Goal: Information Seeking & Learning: Learn about a topic

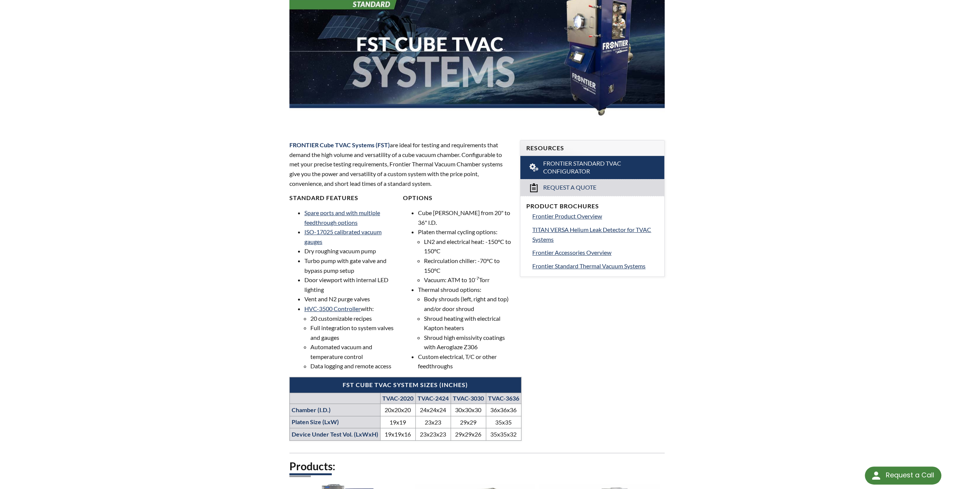
scroll to position [150, 0]
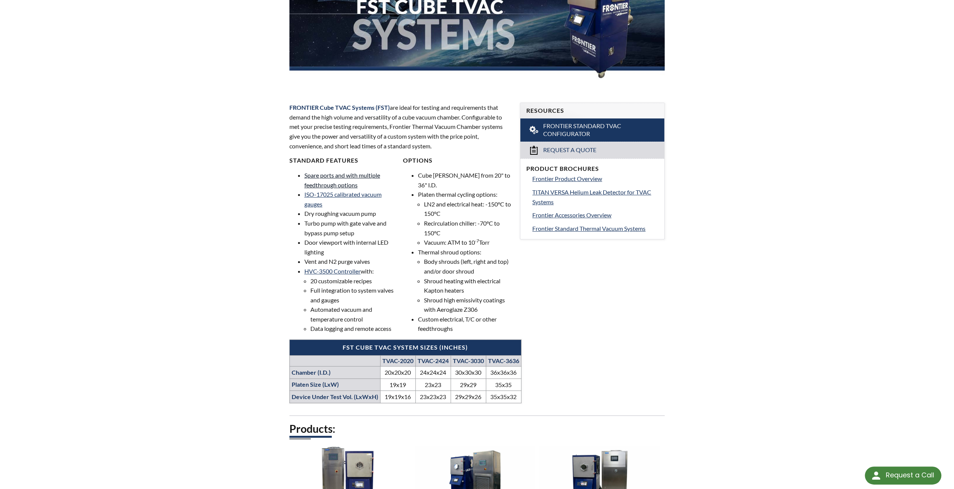
click at [340, 185] on link "Spare ports and with multiple feedthrough options" at bounding box center [342, 180] width 76 height 17
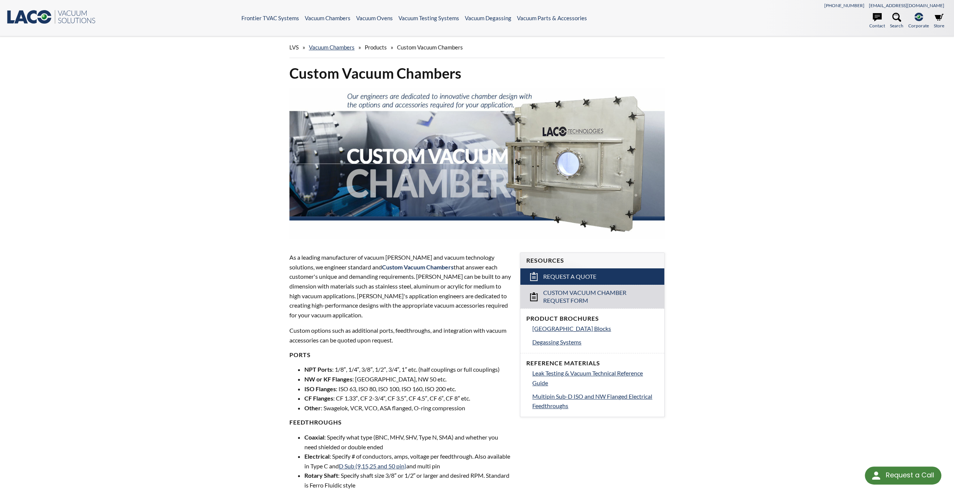
scroll to position [37, 0]
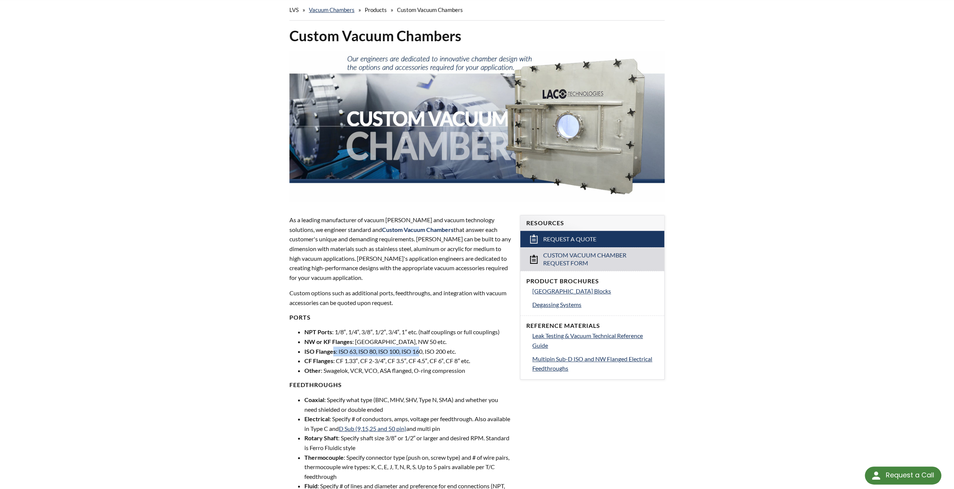
drag, startPoint x: 334, startPoint y: 351, endPoint x: 421, endPoint y: 354, distance: 86.3
click at [421, 354] on li "ISO Flanges : ISO 63, ISO 80, ISO 100, ISO 160, ISO 200 etc." at bounding box center [407, 352] width 207 height 10
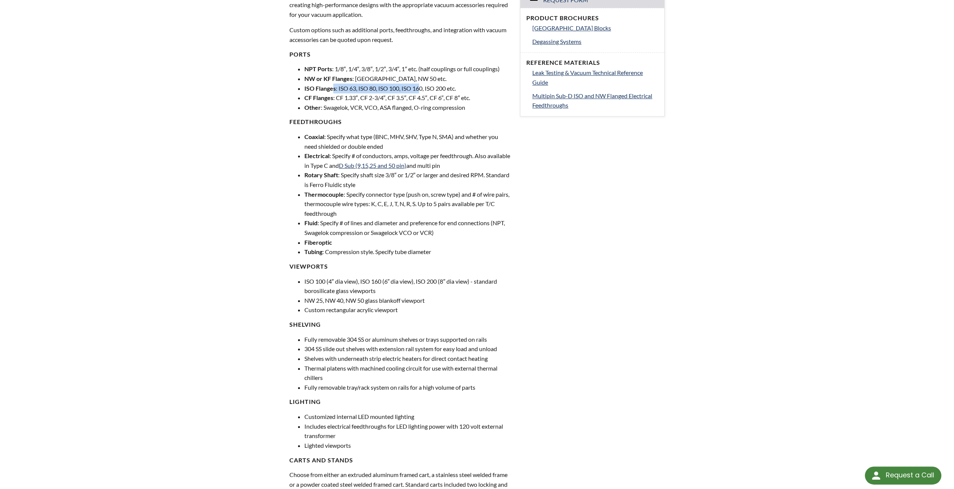
scroll to position [375, 0]
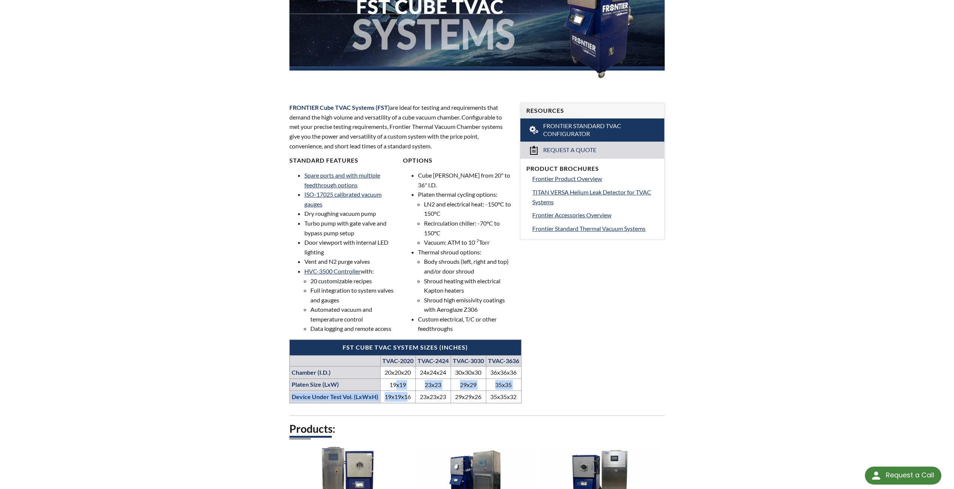
drag, startPoint x: 394, startPoint y: 383, endPoint x: 406, endPoint y: 397, distance: 18.6
click at [406, 397] on tbody "TVAC-2020 TVAC-2424 TVAC-3030 TVAC-3636 Chamber (I.D.) 20x20x20 24x24x24 30x30x…" at bounding box center [405, 379] width 232 height 48
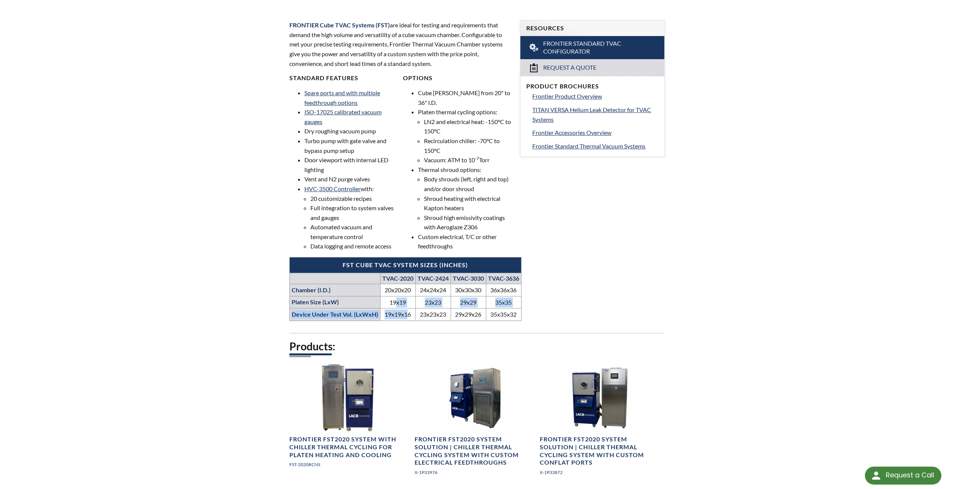
scroll to position [150, 0]
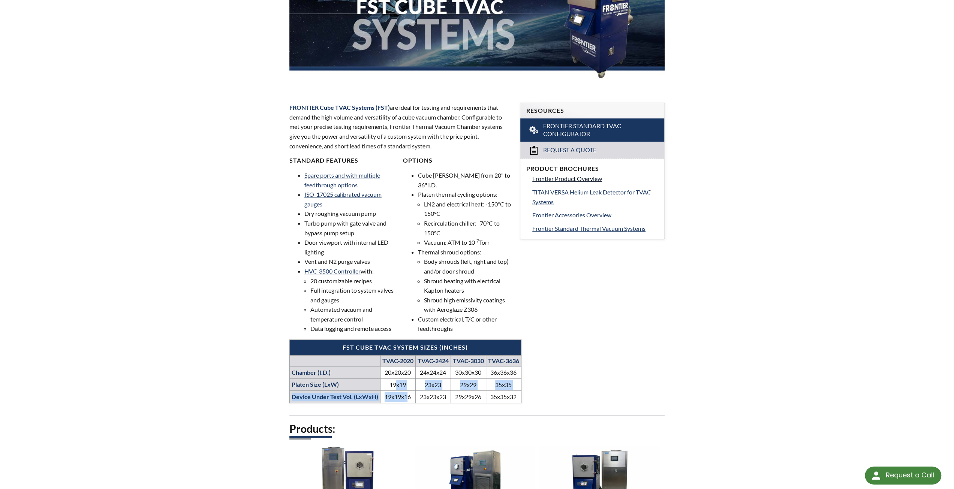
click at [556, 177] on span "Frontier Product Overview" at bounding box center [567, 178] width 70 height 7
